Goal: Task Accomplishment & Management: Use online tool/utility

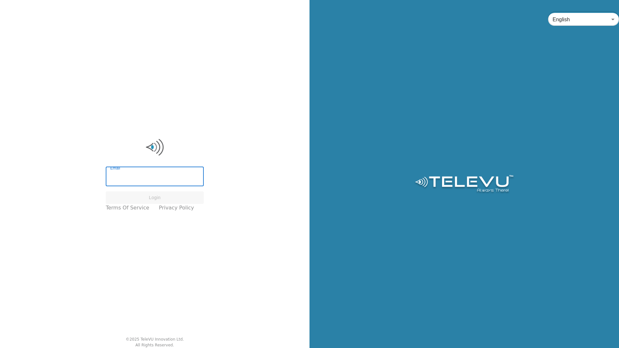
click at [154, 180] on input "Email" at bounding box center [155, 177] width 98 height 18
type input "[EMAIL_ADDRESS][PERSON_NAME][DOMAIN_NAME]"
click at [156, 196] on button "Login" at bounding box center [155, 197] width 98 height 13
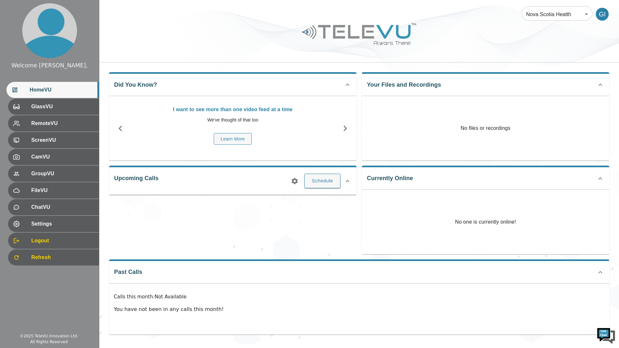
click at [312, 180] on button "Schedule" at bounding box center [322, 181] width 36 height 14
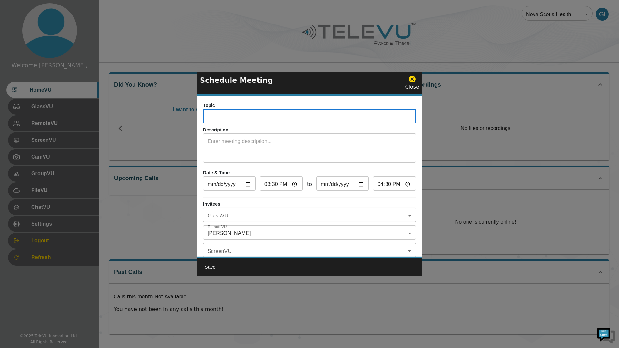
drag, startPoint x: 343, startPoint y: 120, endPoint x: 348, endPoint y: 115, distance: 6.9
click at [345, 118] on input "text" at bounding box center [309, 117] width 213 height 13
type input "lap chole"
click at [342, 154] on textarea at bounding box center [310, 149] width 204 height 22
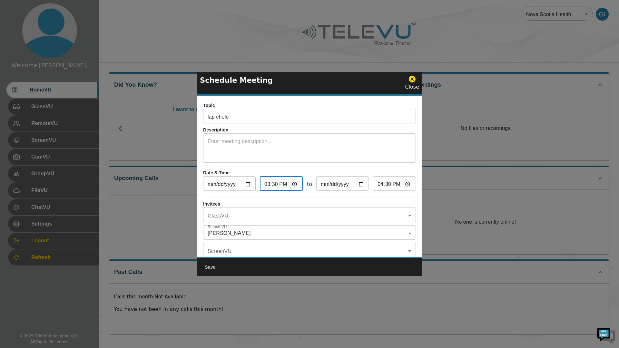
click at [292, 185] on input "15:30" at bounding box center [281, 184] width 43 height 13
type input "15:05"
type input "16:05"
type input "15:05"
click at [387, 184] on input "16:05" at bounding box center [394, 184] width 43 height 13
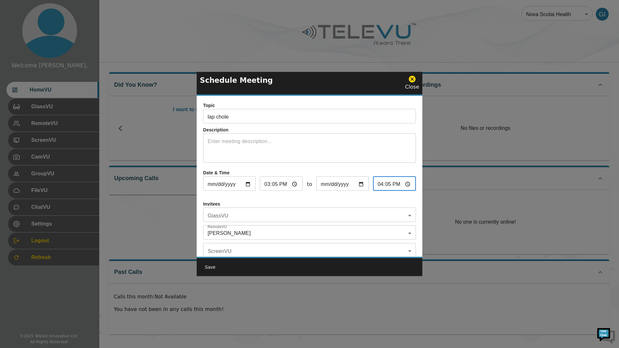
click at [391, 184] on input "16:05" at bounding box center [394, 184] width 43 height 13
click at [402, 184] on input "16:05" at bounding box center [394, 184] width 43 height 13
type input "17:08"
click at [316, 202] on p "Invitees" at bounding box center [309, 204] width 213 height 7
click at [317, 268] on div "Save" at bounding box center [310, 267] width 226 height 20
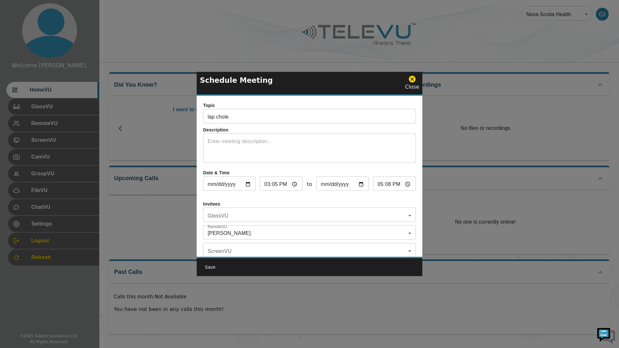
click at [218, 268] on button "Save" at bounding box center [210, 267] width 21 height 12
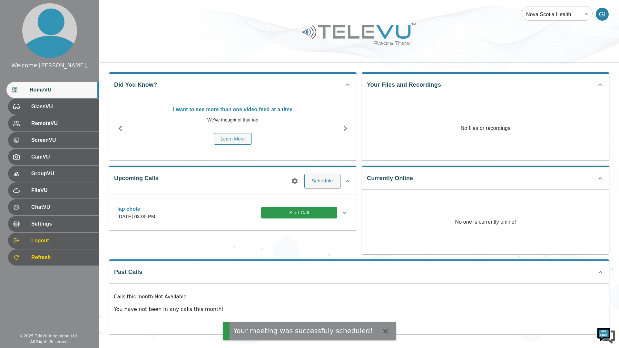
click at [344, 214] on icon at bounding box center [344, 213] width 8 height 8
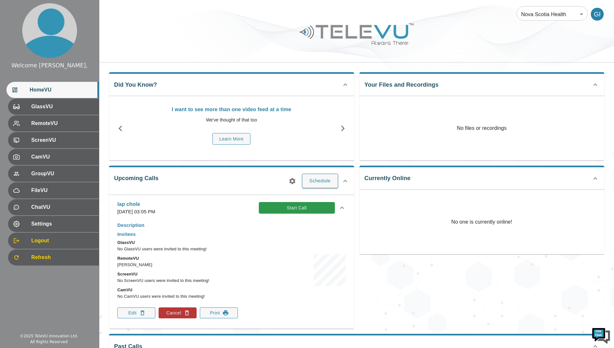
scroll to position [6, 0]
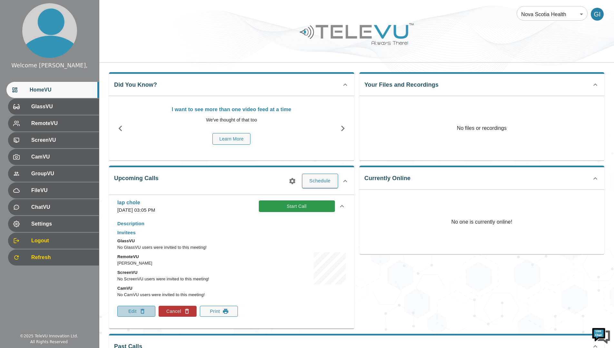
click at [130, 313] on button "Edit" at bounding box center [136, 311] width 38 height 11
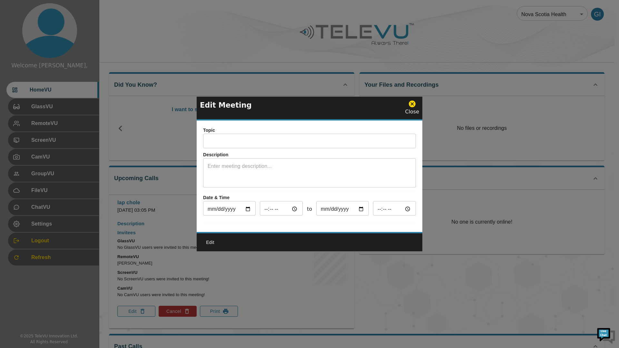
type input "lap chole"
type input "2025-10-10"
type input "15:05"
type input "2025-10-10"
type input "16:05"
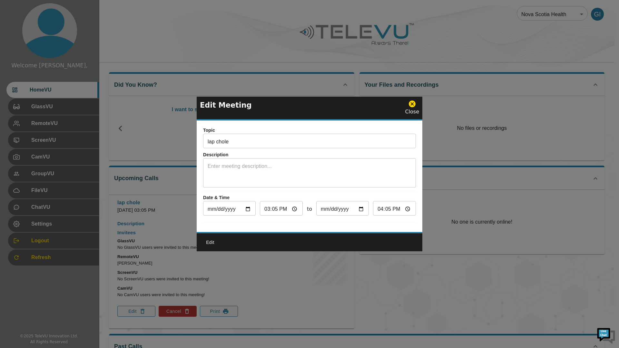
click at [240, 282] on div at bounding box center [309, 174] width 619 height 348
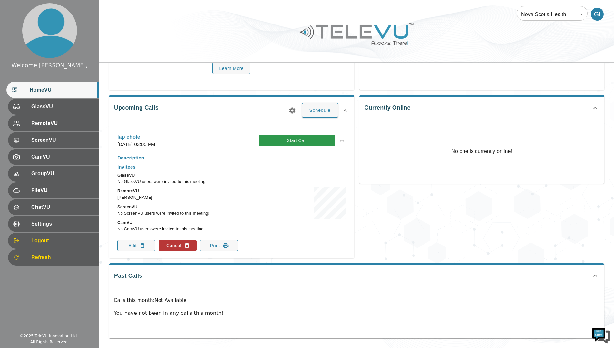
scroll to position [0, 0]
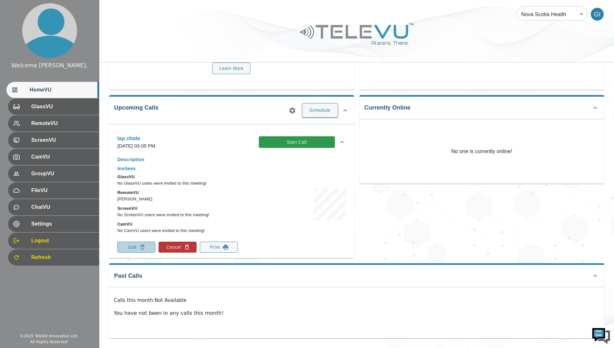
click at [137, 245] on button "Edit" at bounding box center [136, 247] width 38 height 11
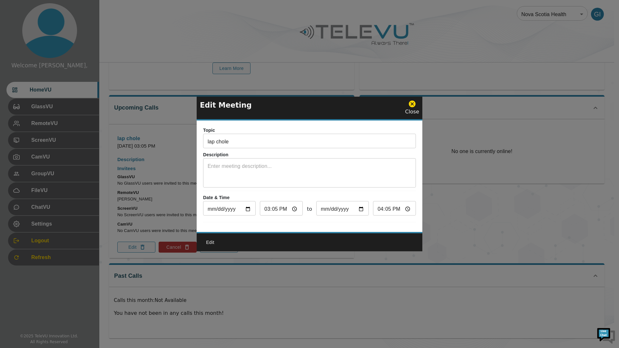
click at [413, 102] on icon at bounding box center [412, 104] width 7 height 7
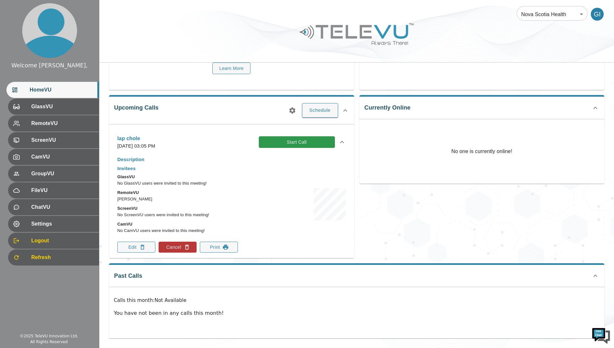
click at [183, 247] on button "Cancel" at bounding box center [178, 247] width 38 height 11
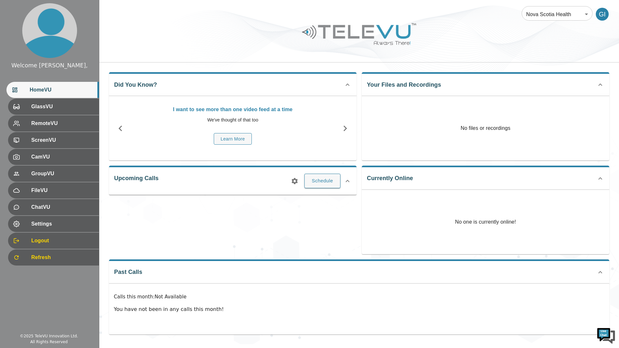
click at [328, 179] on button "Schedule" at bounding box center [322, 181] width 36 height 14
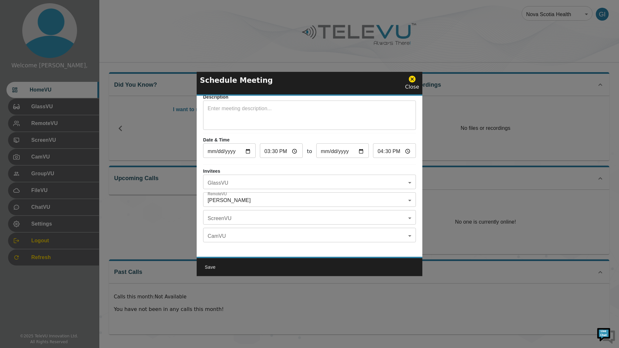
scroll to position [38, 0]
click at [403, 178] on body "Welcome Georgescu, HomeVU GlassVU RemoteVU ScreenVU CamVU GroupVU FileVU ChatVU…" at bounding box center [309, 172] width 619 height 344
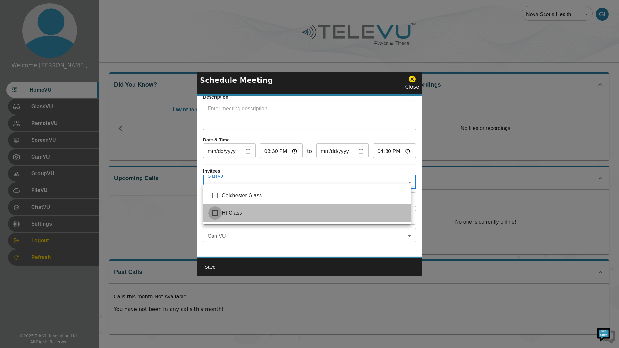
click at [215, 213] on input "checkbox" at bounding box center [215, 213] width 14 height 14
checkbox input "true"
type input "HI Glass"
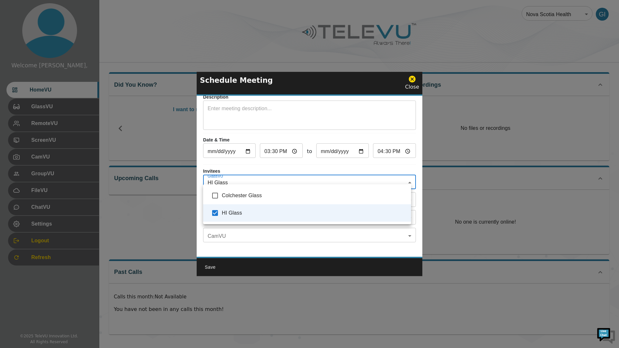
click at [412, 201] on div at bounding box center [309, 174] width 619 height 348
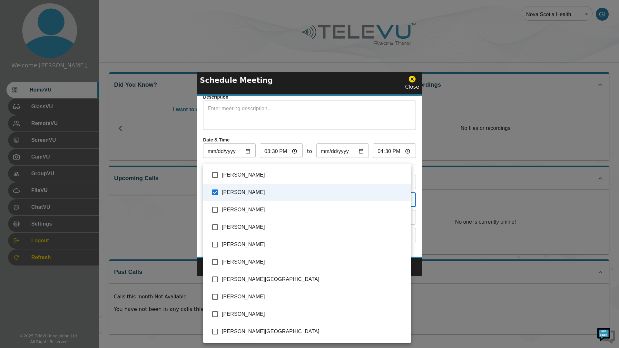
click at [401, 192] on body "Welcome Georgescu, HomeVU GlassVU RemoteVU ScreenVU CamVU GroupVU FileVU ChatVU…" at bounding box center [309, 172] width 619 height 344
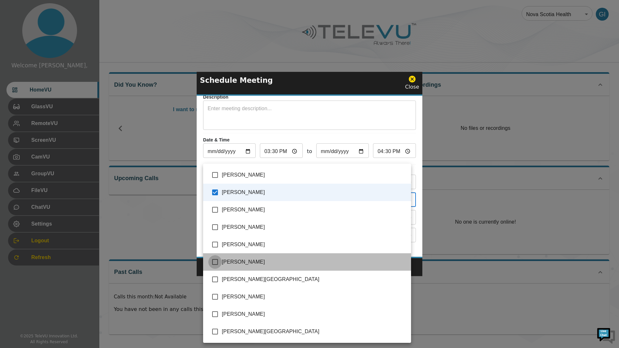
click at [216, 263] on input "checkbox" at bounding box center [215, 262] width 14 height 14
checkbox input "true"
type input "Georgescu, Ilinca,Rob Baxter"
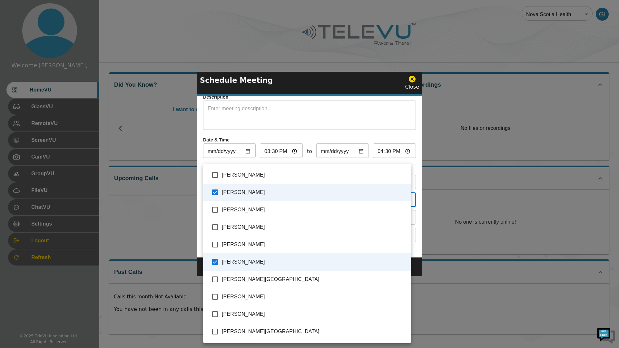
click at [215, 297] on input "checkbox" at bounding box center [215, 297] width 14 height 14
checkbox input "true"
type input "Georgescu, Ilinca,Rob Baxter,Spence, Richard"
click at [216, 313] on input "checkbox" at bounding box center [215, 314] width 14 height 14
checkbox input "true"
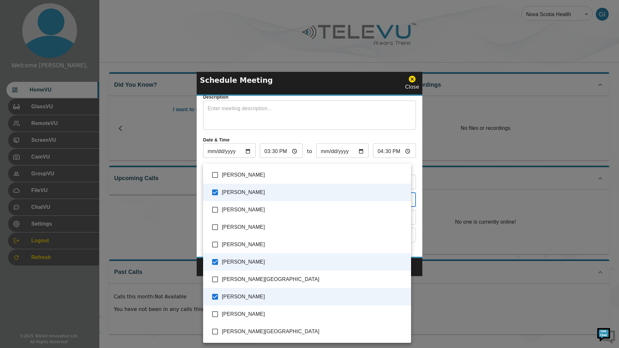
type input "Georgescu, Ilinca,Rob Baxter,Spence, Richard,Vladovsky, Michael"
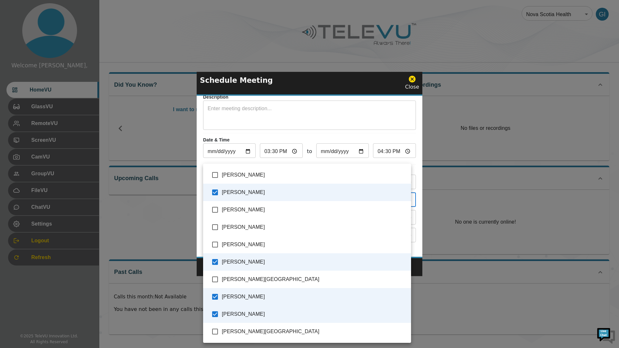
click at [200, 244] on div at bounding box center [309, 174] width 619 height 348
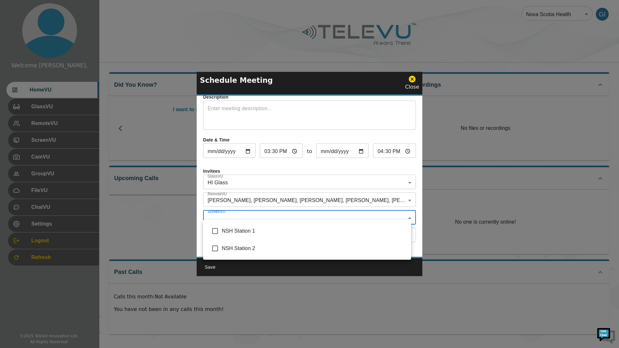
click at [243, 215] on body "Welcome Georgescu, HomeVU GlassVU RemoteVU ScreenVU CamVU GroupVU FileVU ChatVU…" at bounding box center [309, 172] width 619 height 344
click at [217, 232] on input "checkbox" at bounding box center [215, 231] width 14 height 14
checkbox input "true"
type input "NSH Station 1"
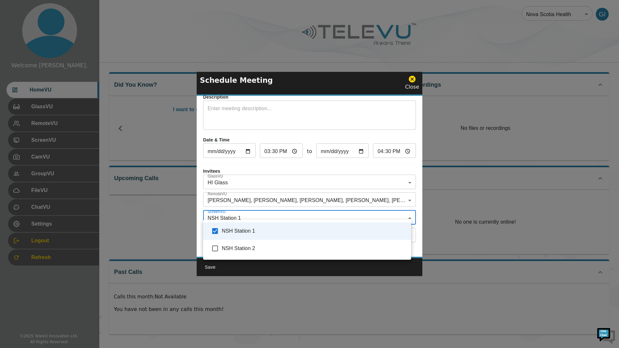
click at [201, 248] on div at bounding box center [309, 174] width 619 height 348
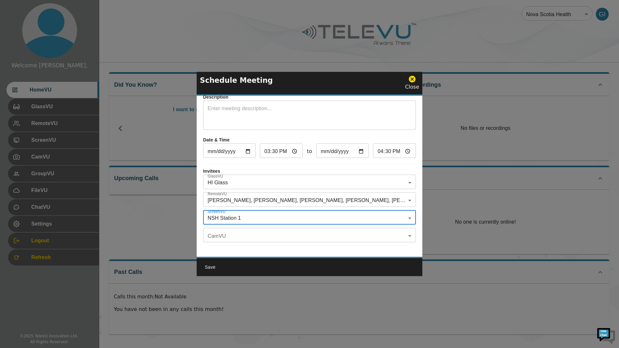
click at [225, 235] on body "Welcome Georgescu, HomeVU GlassVU RemoteVU ScreenVU CamVU GroupVU FileVU ChatVU…" at bounding box center [309, 172] width 619 height 344
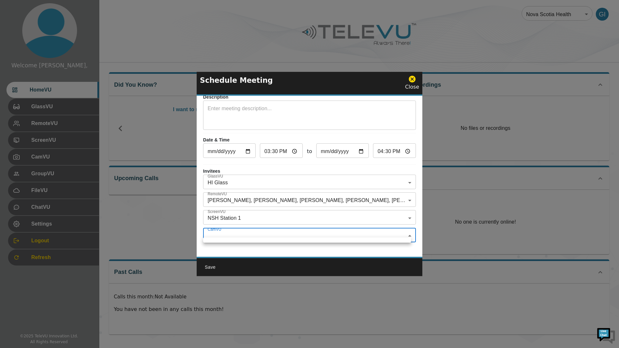
click at [225, 235] on div at bounding box center [309, 174] width 619 height 348
click at [229, 248] on div "Topic ​ Description x ​ Date & Time 2025-10-10 ​ 15:30 ​ to 2025-10-10 ​ 16:30 …" at bounding box center [310, 176] width 226 height 161
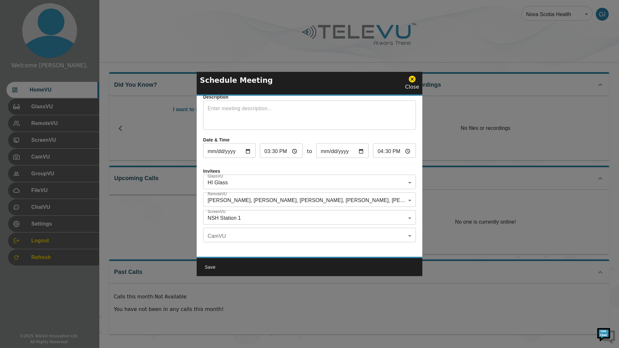
click at [287, 150] on input "15:30" at bounding box center [281, 151] width 43 height 13
click at [292, 145] on input "15:30" at bounding box center [281, 151] width 43 height 13
type input "15:00"
type input "16:00"
type input "15:00"
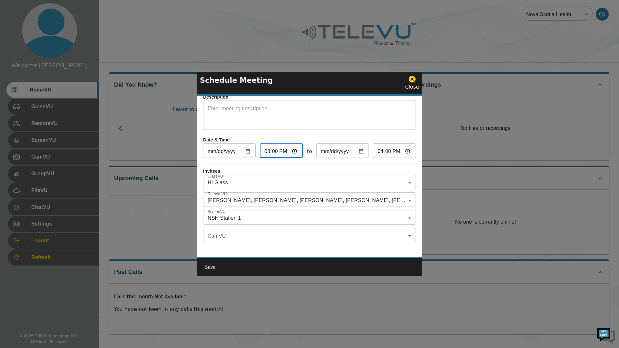
click at [403, 148] on input "16:00" at bounding box center [394, 151] width 43 height 13
type input "17:00"
click at [334, 168] on p "Invitees" at bounding box center [309, 171] width 213 height 7
click at [207, 267] on button "Save" at bounding box center [210, 267] width 21 height 12
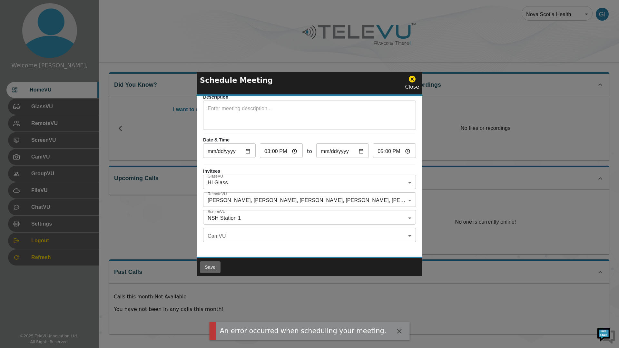
click at [211, 267] on button "Save" at bounding box center [210, 267] width 21 height 12
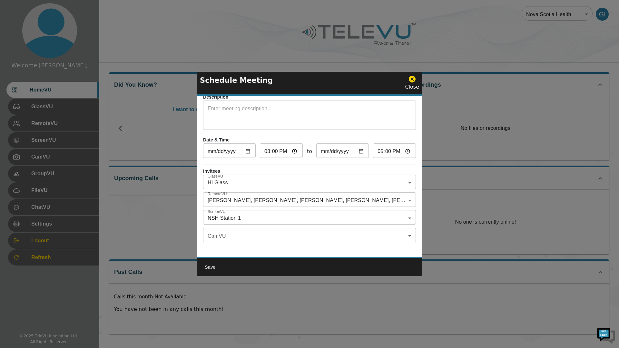
click at [222, 199] on body "Welcome Georgescu, HomeVU GlassVU RemoteVU ScreenVU CamVU GroupVU FileVU ChatVU…" at bounding box center [309, 172] width 619 height 344
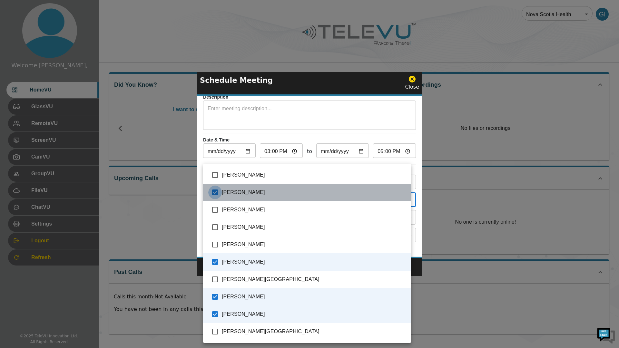
click at [215, 193] on input "checkbox" at bounding box center [215, 193] width 14 height 14
checkbox input "false"
type input "Rob Baxter,Spence, Richard,Vladovsky, Michael"
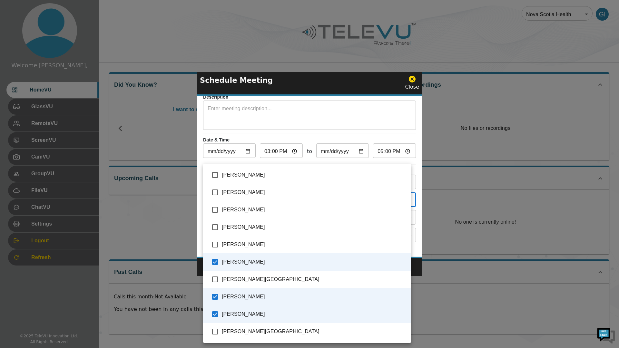
click at [198, 239] on div at bounding box center [309, 174] width 619 height 348
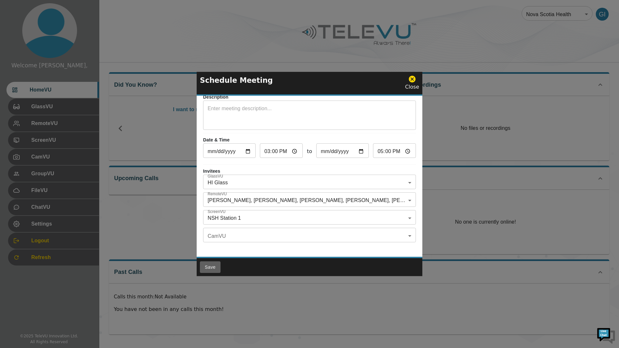
click at [212, 268] on button "Save" at bounding box center [210, 267] width 21 height 12
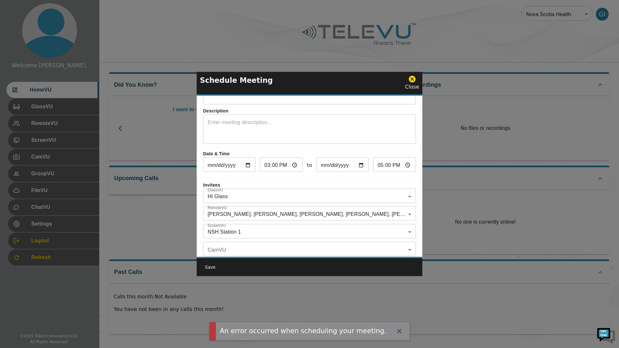
scroll to position [0, 0]
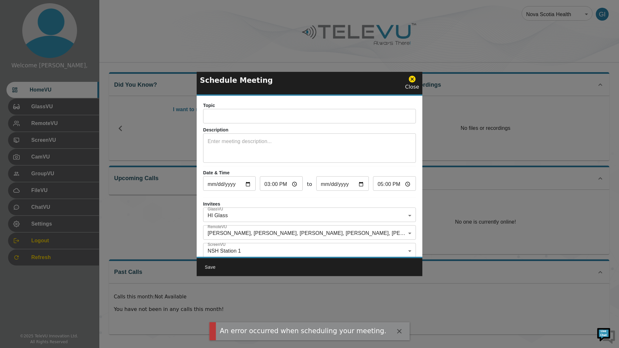
click at [293, 184] on input "15:00" at bounding box center [281, 184] width 43 height 13
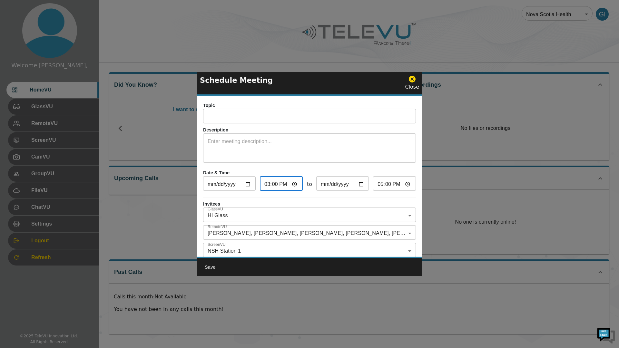
type input "15:10"
type input "16:10"
type input "15:10"
click at [333, 200] on div "Topic ​ Description x ​ Date & Time 2025-10-10 ​ 15:10 ​ to 2025-10-10 ​ 16:10 …" at bounding box center [310, 176] width 226 height 161
click at [210, 265] on button "Save" at bounding box center [210, 267] width 21 height 12
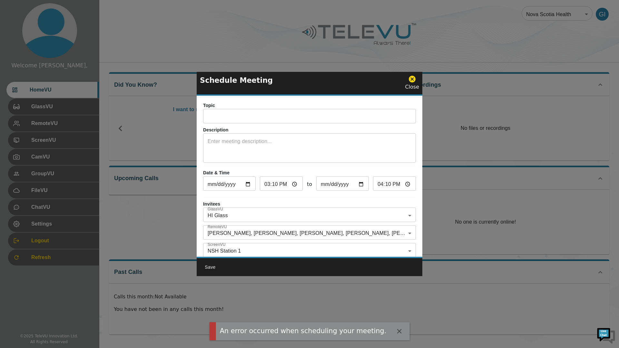
click at [401, 184] on input "16:10" at bounding box center [394, 184] width 43 height 13
type input "17:10"
click at [300, 197] on div "Topic ​ Description x ​ Date & Time 2025-10-10 ​ 15:10 ​ to 2025-10-10 ​ 17:10 …" at bounding box center [310, 176] width 226 height 161
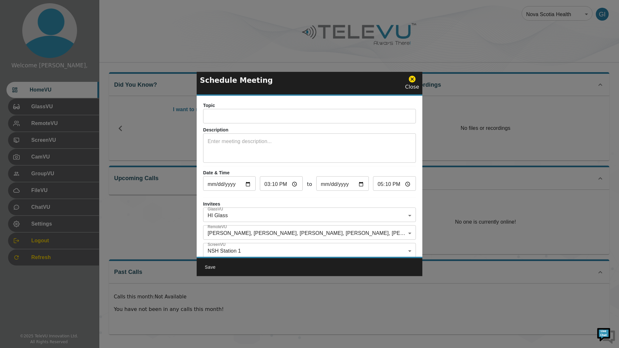
click at [276, 267] on div "Save" at bounding box center [310, 267] width 226 height 20
click at [211, 267] on button "Save" at bounding box center [210, 267] width 21 height 12
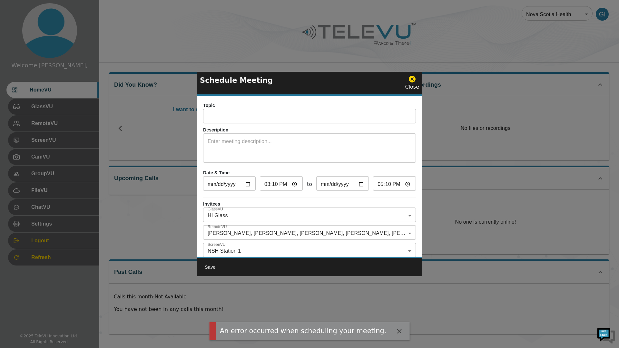
click at [395, 330] on icon "button" at bounding box center [399, 331] width 8 height 8
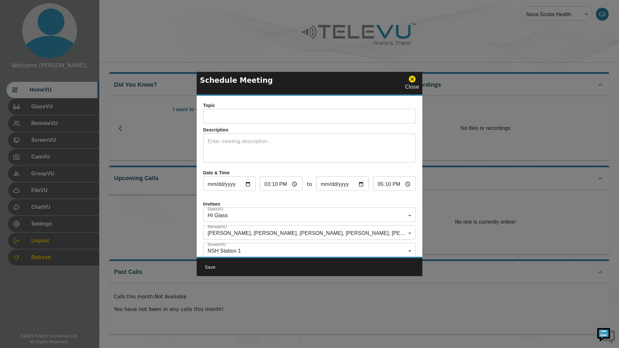
click at [409, 81] on icon at bounding box center [412, 79] width 8 height 8
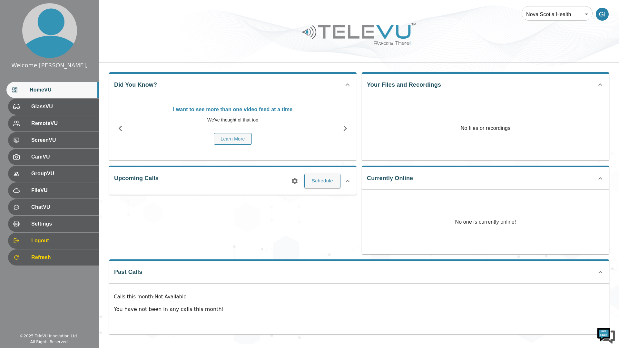
click at [332, 185] on button "Schedule" at bounding box center [322, 181] width 36 height 14
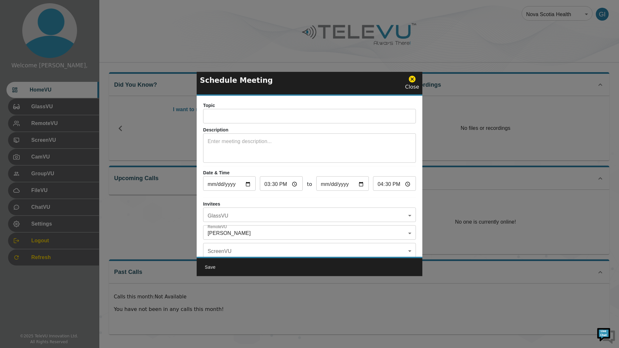
drag, startPoint x: 414, startPoint y: 79, endPoint x: 412, endPoint y: 82, distance: 3.9
click at [414, 79] on icon at bounding box center [412, 79] width 8 height 8
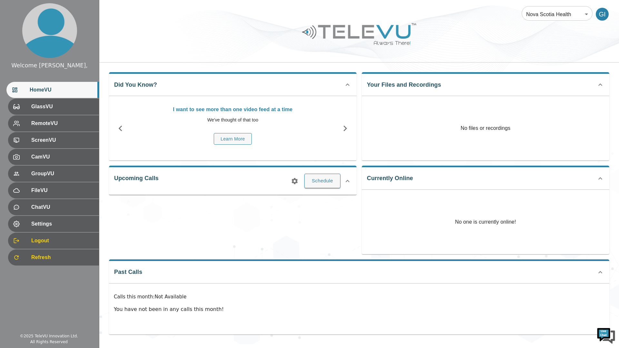
click at [319, 185] on button "Schedule" at bounding box center [322, 181] width 36 height 14
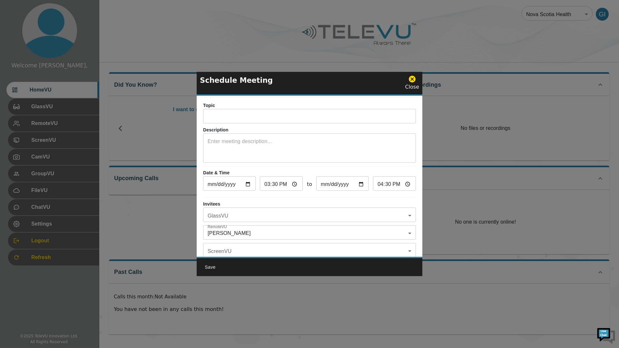
click at [412, 78] on icon at bounding box center [412, 79] width 8 height 8
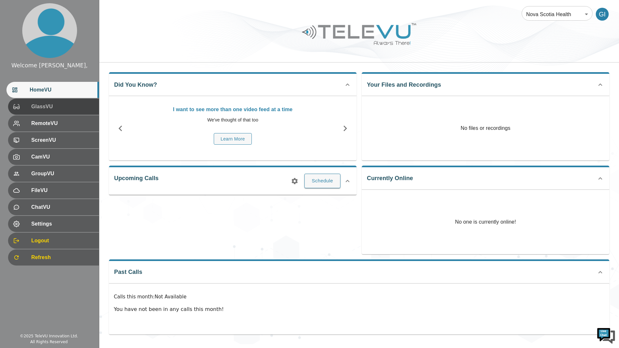
click at [40, 105] on span "GlassVU" at bounding box center [62, 107] width 63 height 8
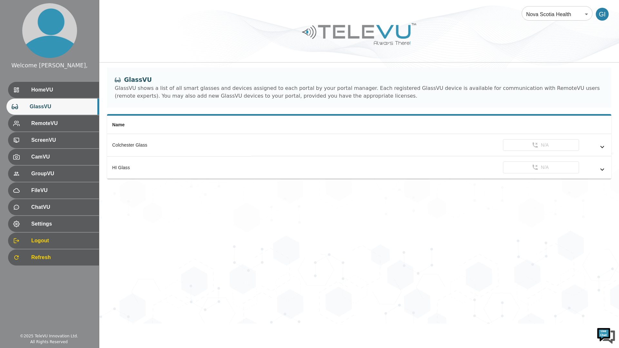
click at [602, 166] on icon "simple table" at bounding box center [602, 170] width 8 height 8
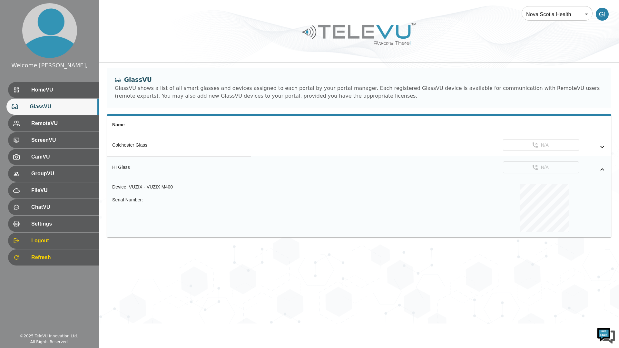
click at [602, 166] on icon "simple table" at bounding box center [602, 170] width 8 height 8
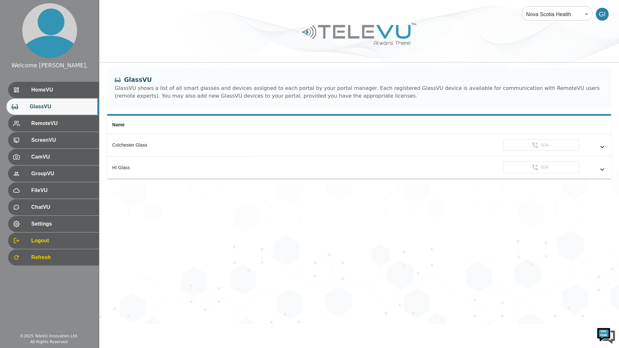
click at [31, 85] on div "HomeVU" at bounding box center [53, 90] width 91 height 16
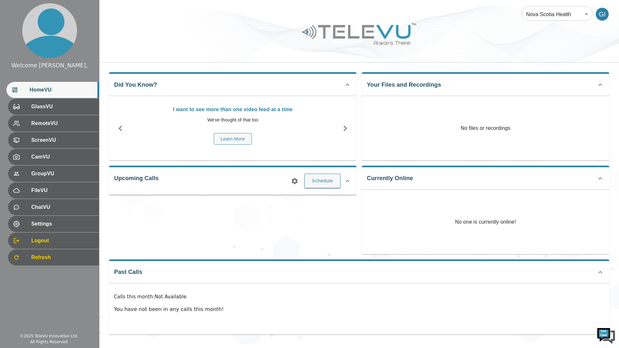
click at [325, 180] on button "Schedule" at bounding box center [322, 181] width 36 height 14
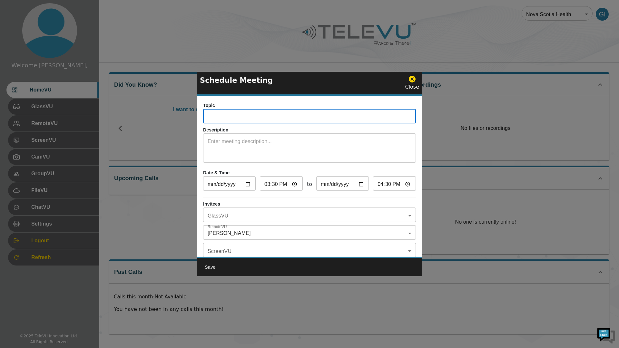
click at [221, 114] on input "text" at bounding box center [309, 117] width 213 height 13
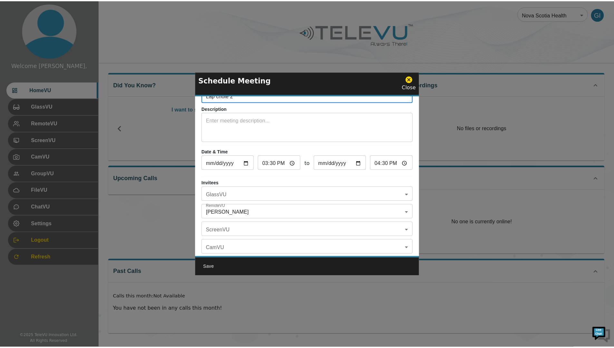
scroll to position [32, 0]
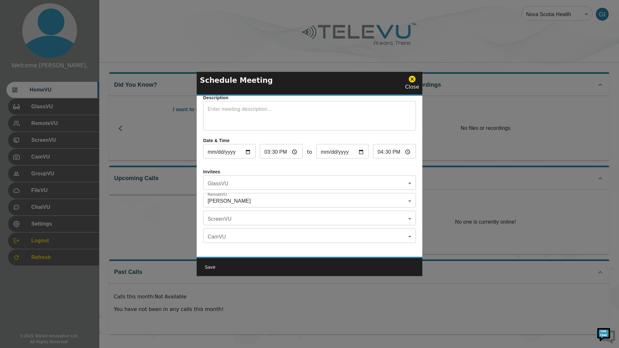
type input "Lap chole 2"
click at [405, 198] on body "Welcome Georgescu, HomeVU GlassVU RemoteVU ScreenVU CamVU GroupVU FileVU ChatVU…" at bounding box center [309, 172] width 619 height 344
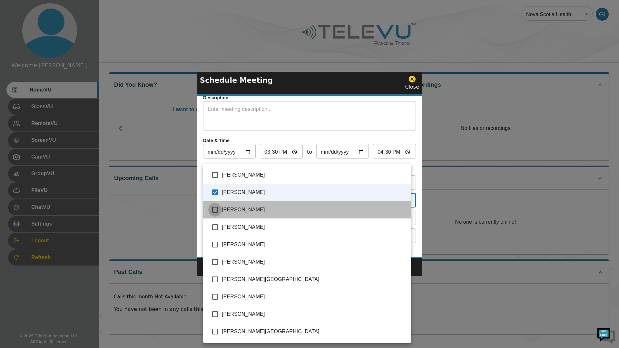
click at [215, 208] on input "checkbox" at bounding box center [215, 210] width 14 height 14
checkbox input "true"
type input "Georgescu, Ilinca,Hoogerboord, Cornelis"
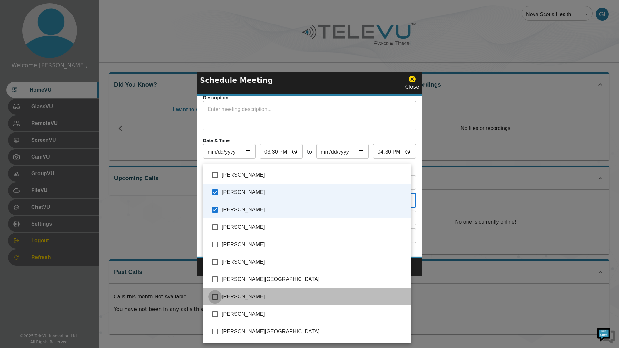
click at [215, 298] on input "checkbox" at bounding box center [215, 297] width 14 height 14
checkbox input "true"
type input "Georgescu, Ilinca,Hoogerboord, Cornelis,Spence, Richard"
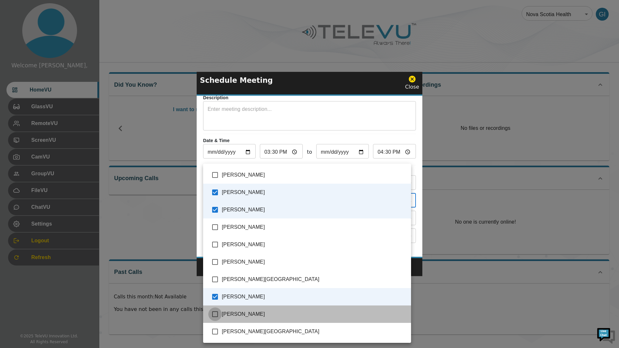
click at [216, 312] on input "checkbox" at bounding box center [215, 314] width 14 height 14
checkbox input "true"
type input "Georgescu, Ilinca,Hoogerboord, Cornelis,Spence, Richard,Vladovsky, Michael"
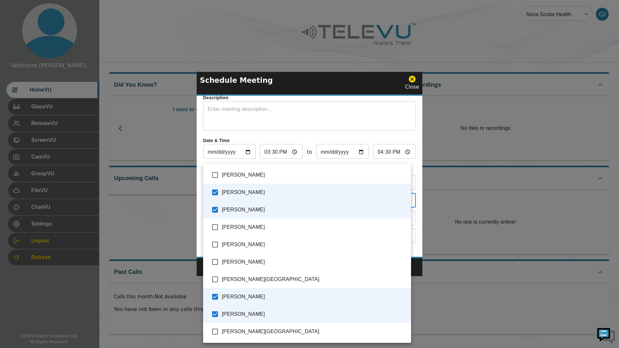
click at [217, 277] on input "checkbox" at bounding box center [215, 280] width 14 height 14
checkbox input "true"
type input "Georgescu, Ilinca,Hoogerboord, Cornelis,Spence, Richard,Vladovsky, Michael,Selz…"
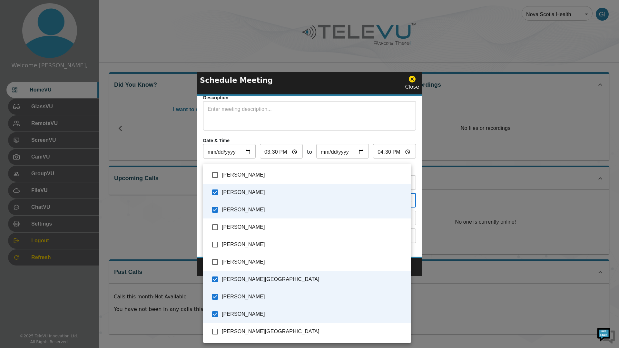
click at [205, 133] on div at bounding box center [309, 174] width 619 height 348
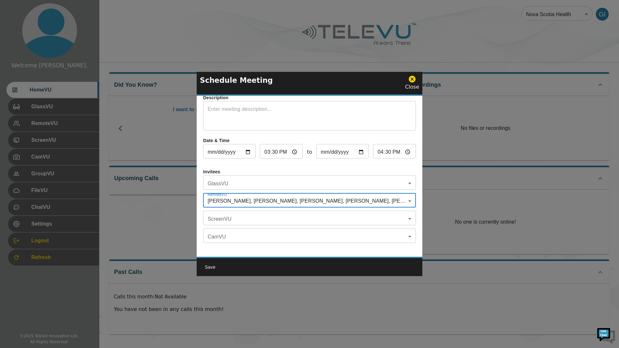
click at [225, 219] on body "Welcome Georgescu, HomeVU GlassVU RemoteVU ScreenVU CamVU GroupVU FileVU ChatVU…" at bounding box center [309, 172] width 619 height 344
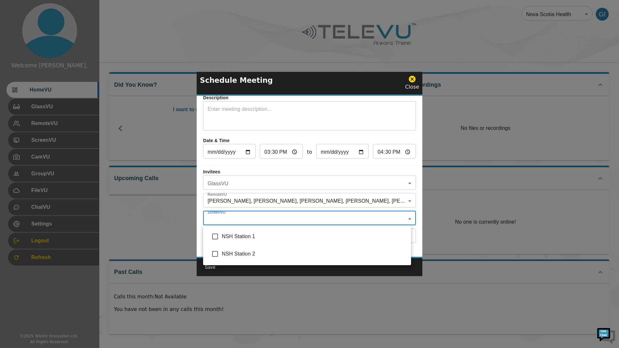
click at [214, 235] on input "checkbox" at bounding box center [215, 237] width 14 height 14
checkbox input "true"
type input "NSH Station 1"
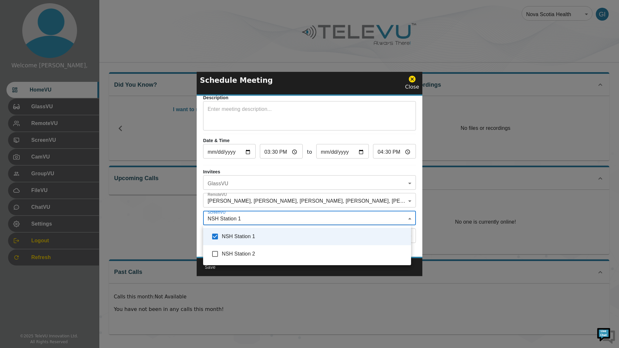
click at [219, 180] on div at bounding box center [309, 174] width 619 height 348
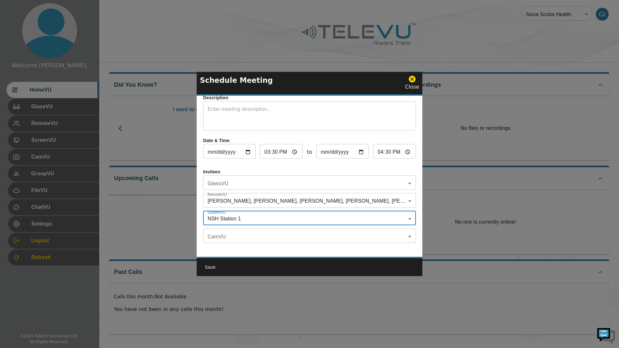
click at [219, 184] on body "Welcome Georgescu, HomeVU GlassVU RemoteVU ScreenVU CamVU GroupVU FileVU ChatVU…" at bounding box center [309, 172] width 619 height 344
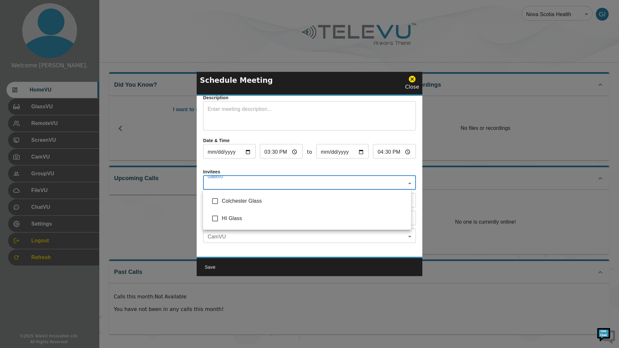
click at [216, 218] on input "checkbox" at bounding box center [215, 219] width 14 height 14
checkbox input "true"
type input "HI Glass"
click at [203, 171] on div at bounding box center [309, 174] width 619 height 348
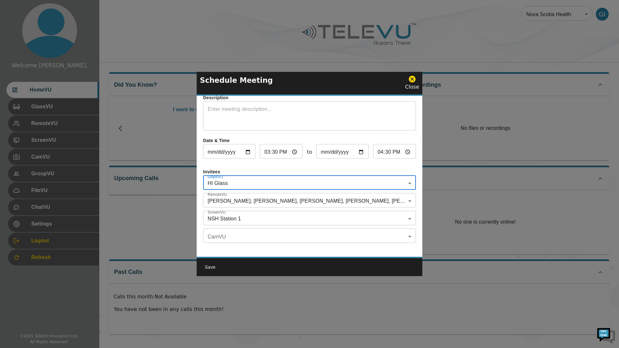
click at [209, 265] on button "Save" at bounding box center [210, 267] width 21 height 12
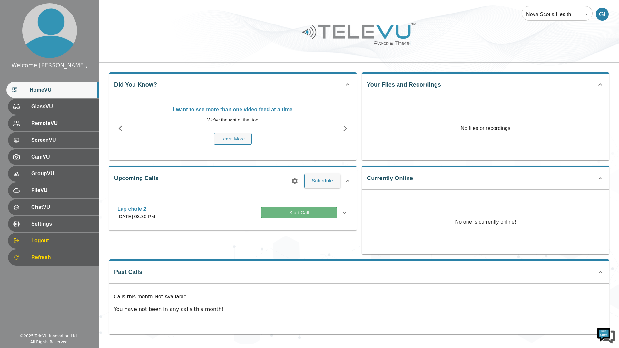
click at [326, 210] on button "Start Call" at bounding box center [299, 213] width 76 height 12
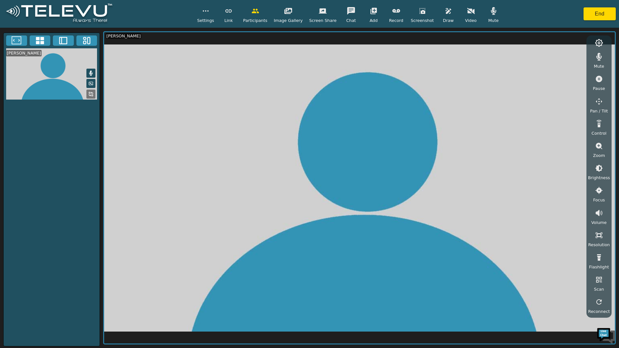
click at [92, 73] on icon at bounding box center [90, 73] width 5 height 5
click at [591, 17] on button "End" at bounding box center [599, 13] width 32 height 13
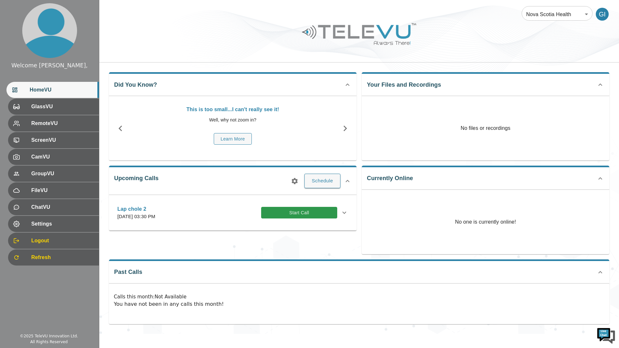
click at [345, 213] on icon at bounding box center [344, 213] width 8 height 8
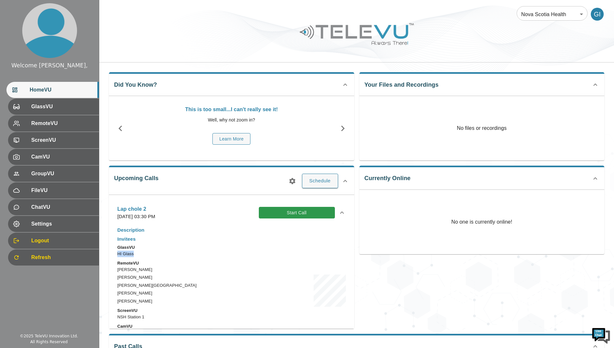
drag, startPoint x: 117, startPoint y: 254, endPoint x: 140, endPoint y: 255, distance: 22.9
click at [140, 255] on div "Description Invitees GlassVU HI Glass RemoteVU Georgescu, Ilinca Hoogerboord, C…" at bounding box center [231, 292] width 239 height 136
click at [181, 164] on div "Upcoming Calls Schedule Lap chole 2 Friday, October 10, 2025 at 03:30 PM Start …" at bounding box center [229, 245] width 250 height 168
click at [335, 209] on div "Lap chole 2 Friday, October 10, 2025 at 03:30 PM Start Call" at bounding box center [231, 212] width 239 height 23
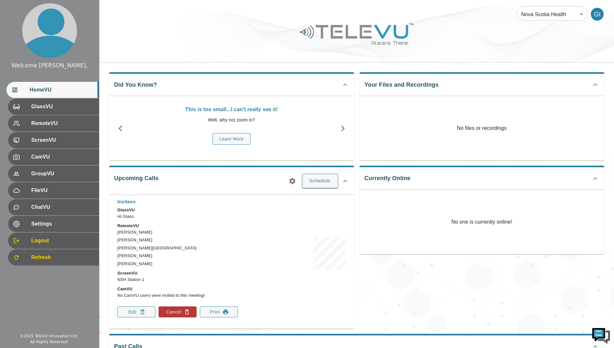
scroll to position [38, 0]
click at [134, 312] on button "Edit" at bounding box center [136, 311] width 38 height 11
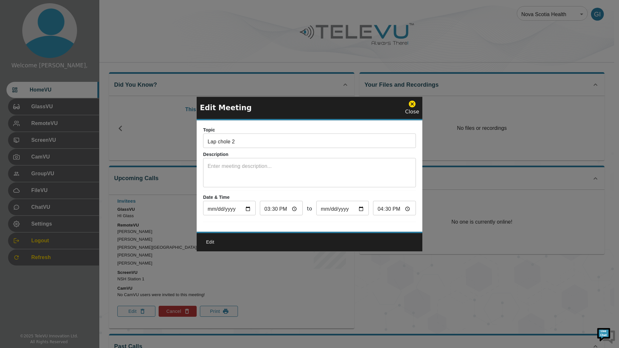
click at [293, 207] on input "15:30" at bounding box center [281, 208] width 43 height 13
type input "15:00"
type input "16:00"
type input "15:00"
click at [289, 189] on div "Topic Lap chole 2 ​ Description x ​ Date & Time 2025-10-10 ​ 15:00 ​ to 2025-10…" at bounding box center [310, 176] width 226 height 112
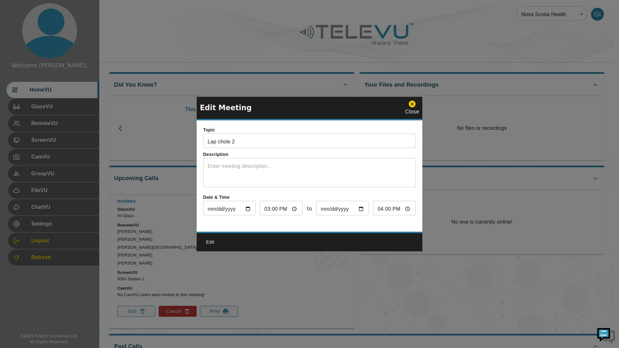
click at [414, 102] on icon at bounding box center [412, 104] width 7 height 7
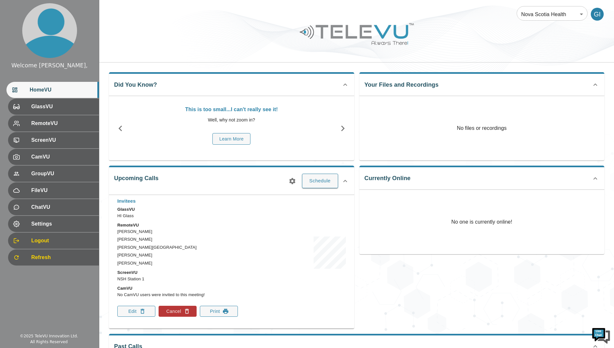
click at [140, 310] on icon "button" at bounding box center [142, 311] width 6 height 6
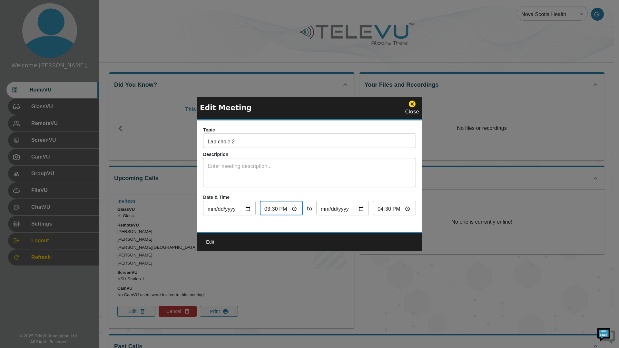
click at [289, 208] on input "15:30" at bounding box center [281, 208] width 43 height 13
click at [272, 207] on input "15:30" at bounding box center [281, 208] width 43 height 13
click at [280, 208] on input "15:30" at bounding box center [281, 208] width 43 height 13
click at [213, 251] on div "Edit" at bounding box center [310, 242] width 226 height 20
click at [213, 242] on button "Edit" at bounding box center [210, 242] width 21 height 12
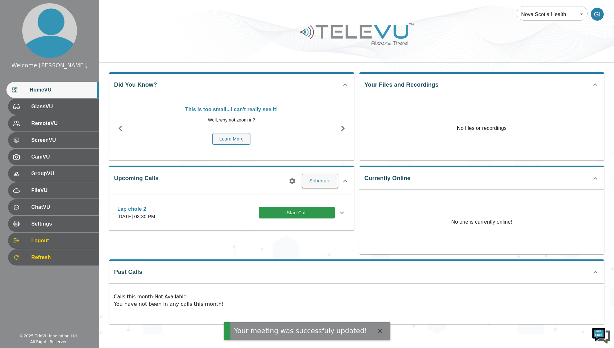
scroll to position [0, 0]
click at [275, 214] on button "Start Call" at bounding box center [297, 213] width 76 height 12
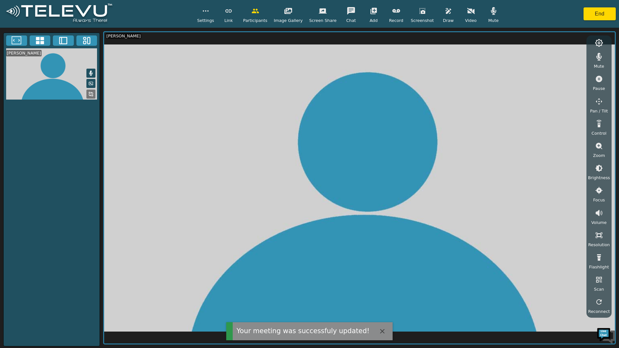
click at [594, 11] on button "End" at bounding box center [599, 13] width 32 height 13
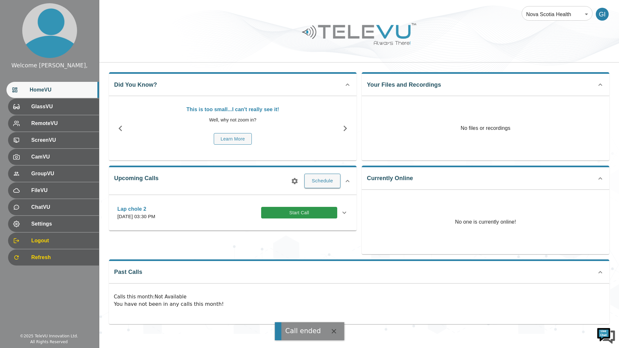
click at [344, 211] on icon at bounding box center [344, 213] width 8 height 8
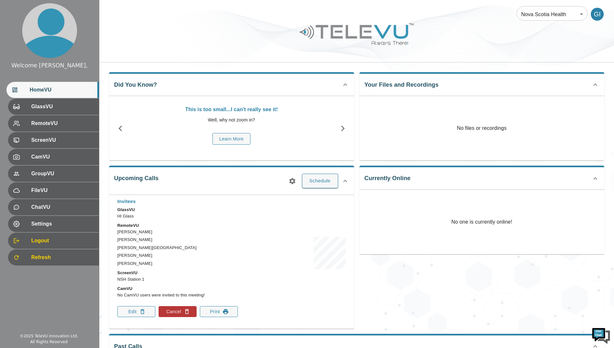
scroll to position [38, 0]
click at [139, 309] on icon "button" at bounding box center [142, 311] width 6 height 6
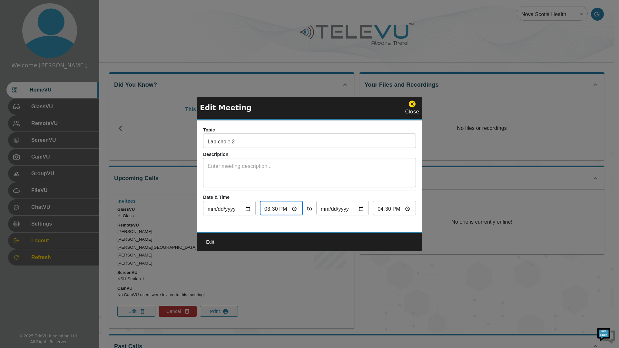
click at [274, 206] on input "15:30" at bounding box center [281, 208] width 43 height 13
type input "15:00"
type input "16:00"
click at [210, 246] on button "Edit" at bounding box center [210, 242] width 21 height 12
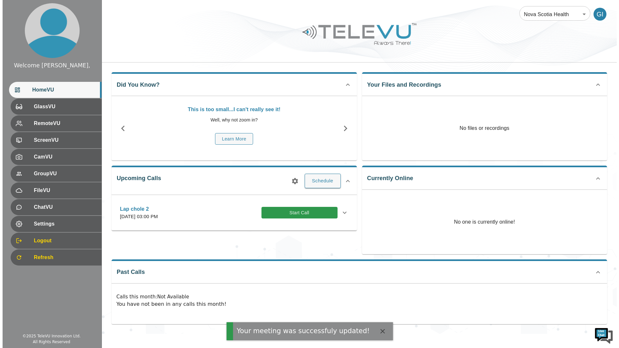
scroll to position [0, 0]
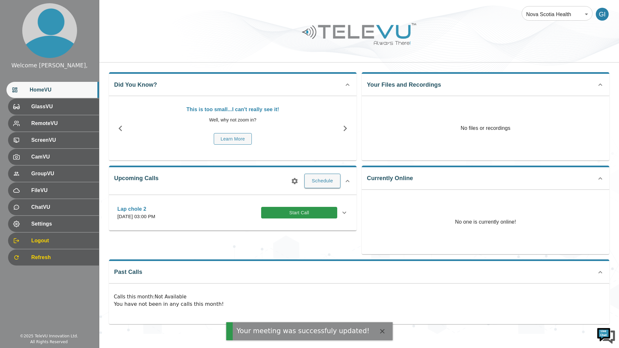
click at [286, 209] on button "Start Call" at bounding box center [299, 213] width 76 height 12
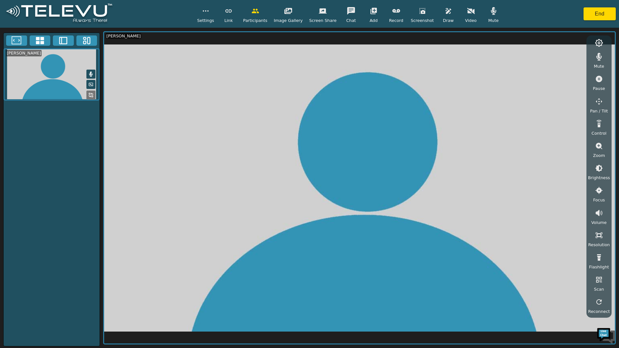
click at [321, 16] on button "button" at bounding box center [323, 11] width 16 height 13
click at [598, 14] on button "End" at bounding box center [599, 13] width 32 height 13
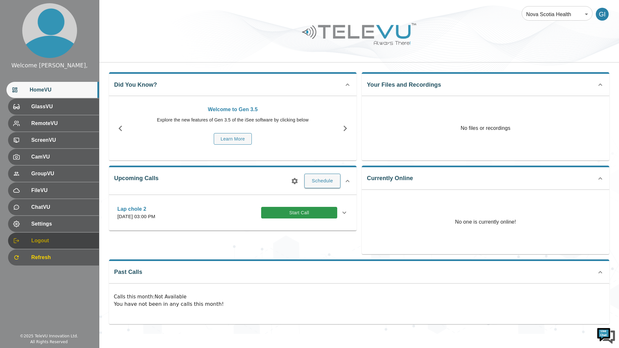
click at [29, 241] on div at bounding box center [22, 241] width 18 height 6
